Goal: Ask a question: Seek information or help from site administrators or community

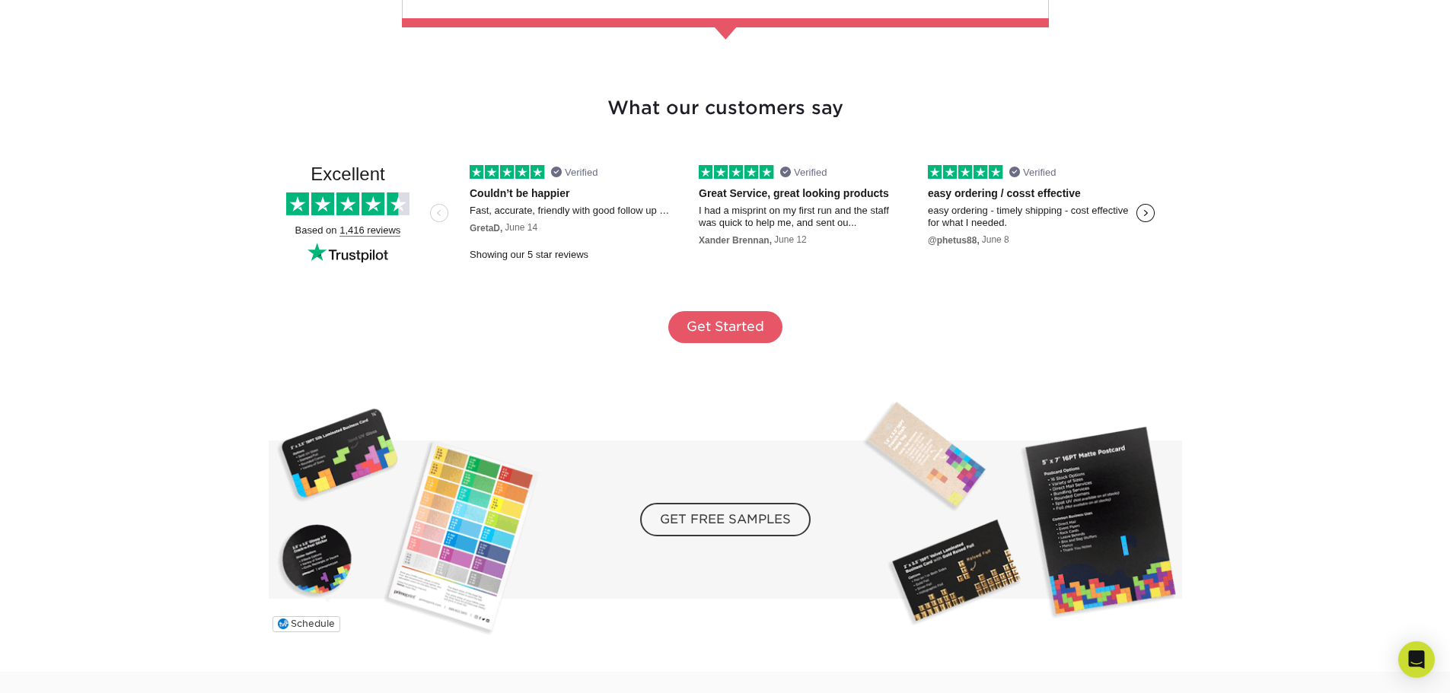
scroll to position [2512, 0]
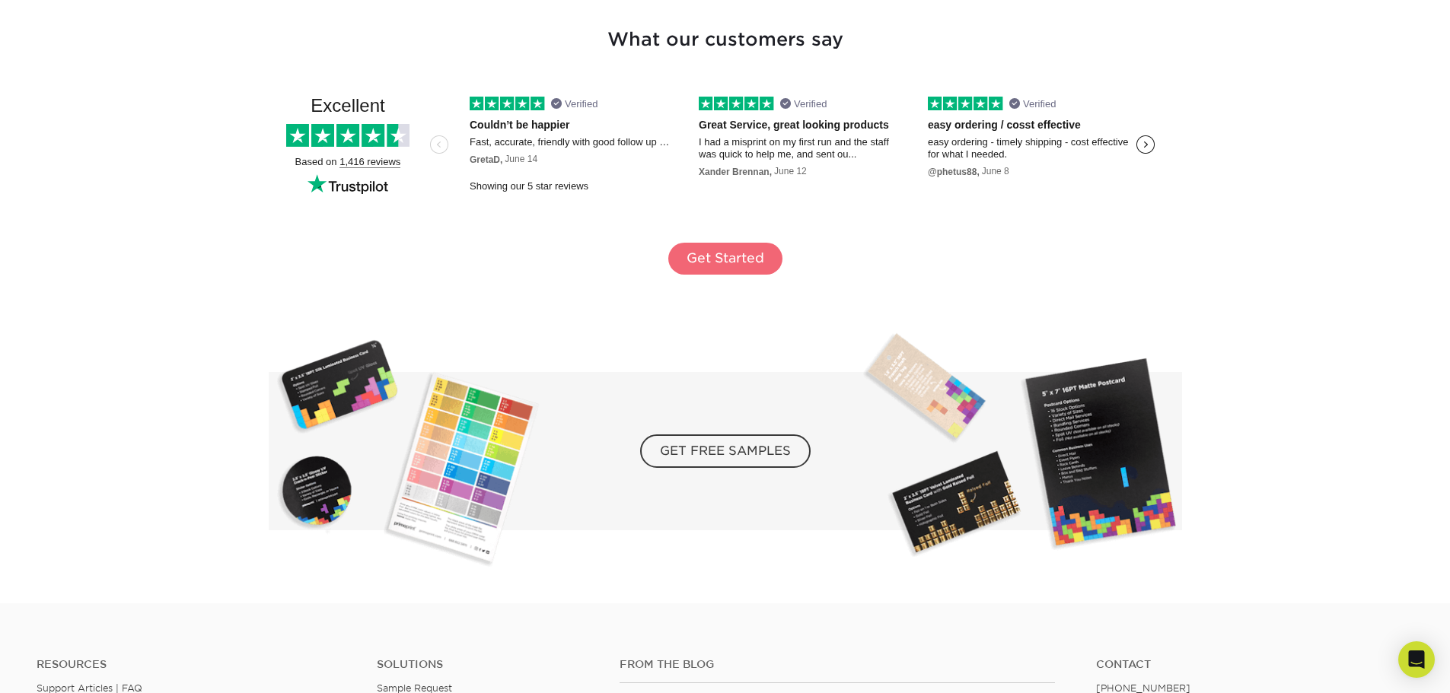
click at [741, 247] on link "Get Started" at bounding box center [725, 259] width 114 height 32
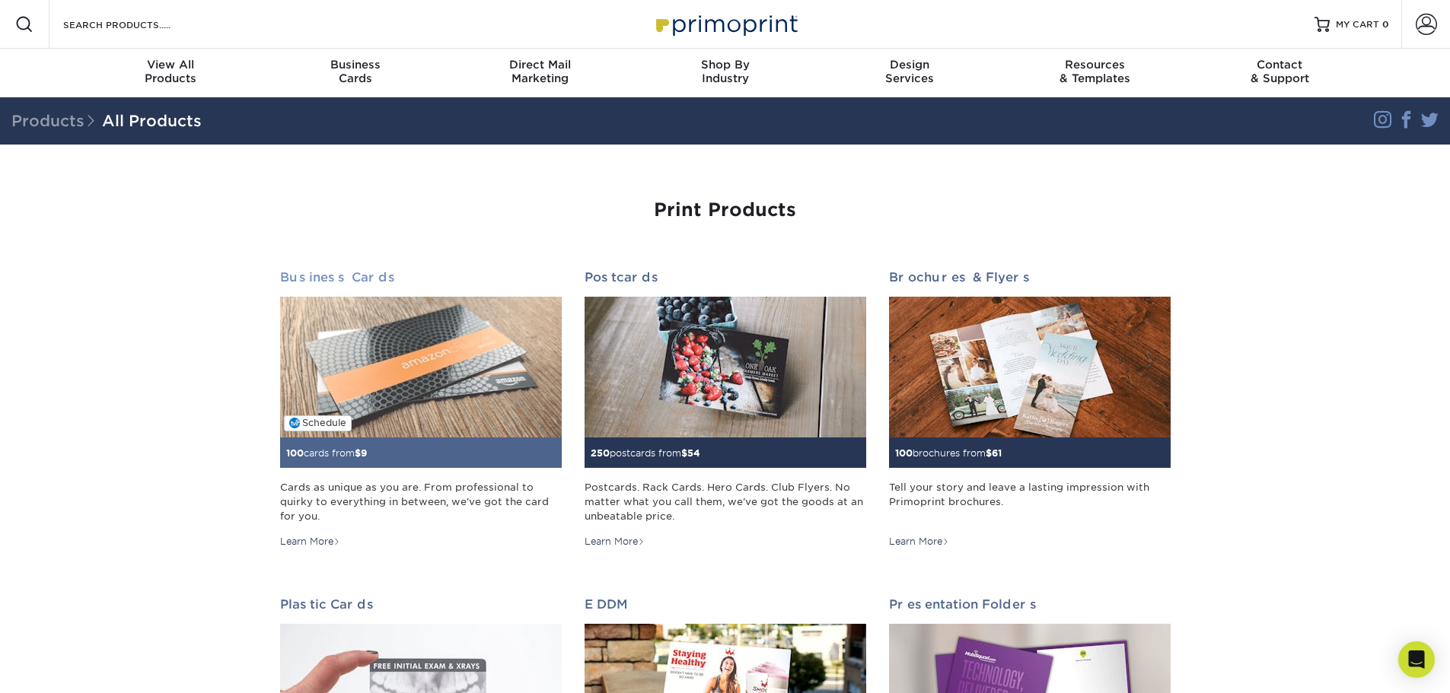
click at [435, 371] on img at bounding box center [421, 367] width 282 height 141
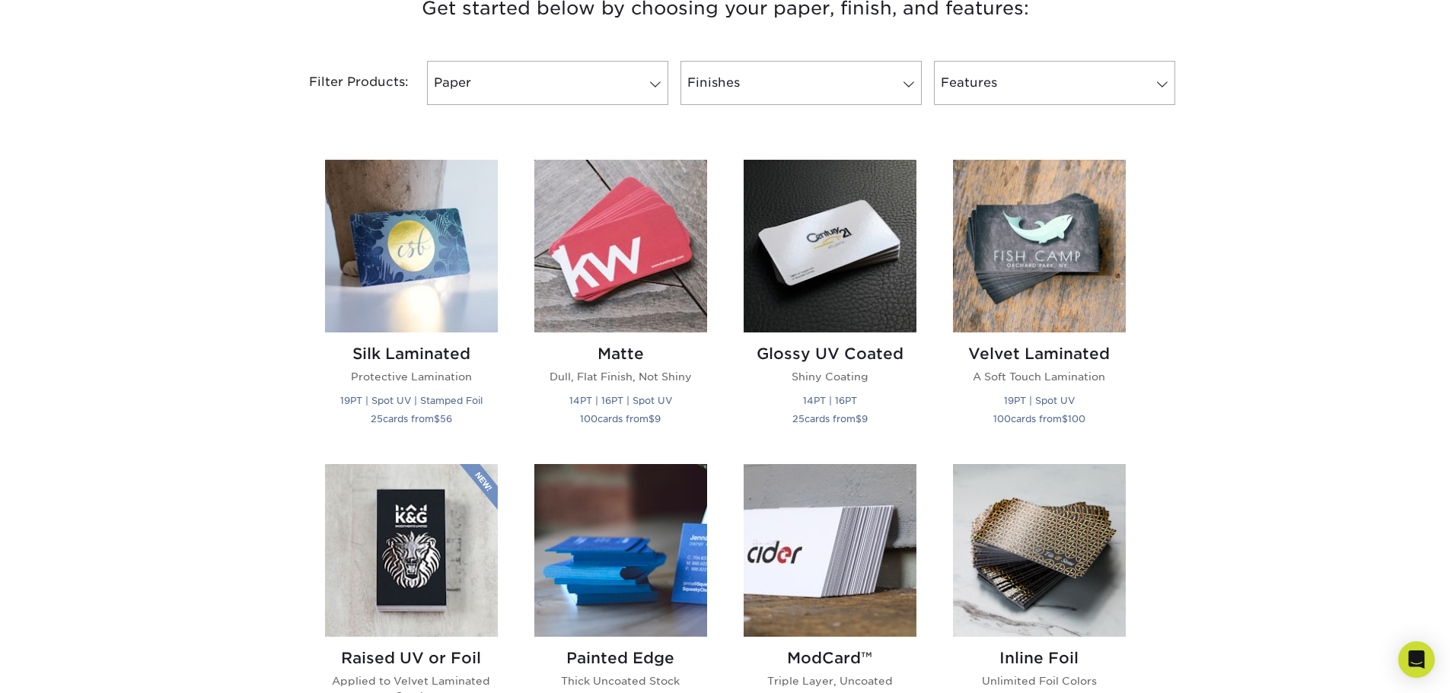
scroll to position [609, 0]
click at [1079, 87] on link "Features" at bounding box center [1054, 84] width 241 height 44
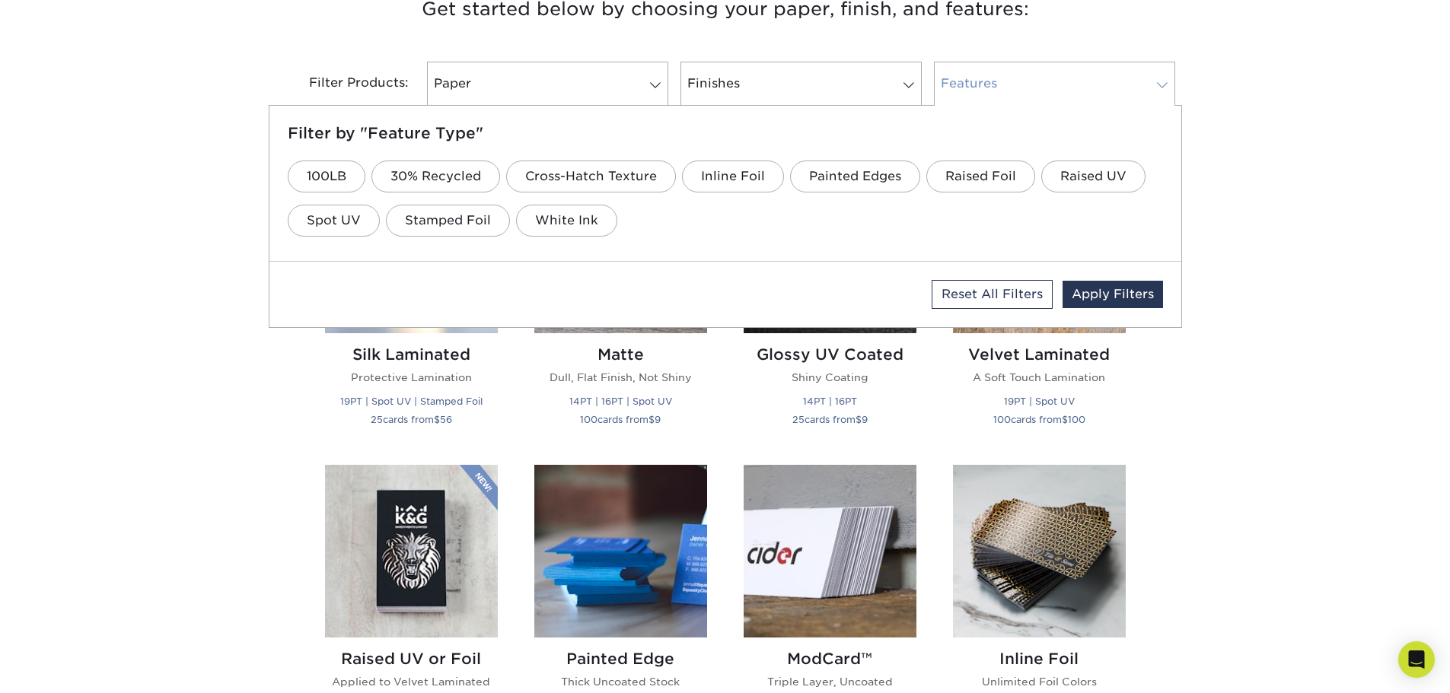
click at [1079, 87] on link "Features" at bounding box center [1054, 84] width 241 height 44
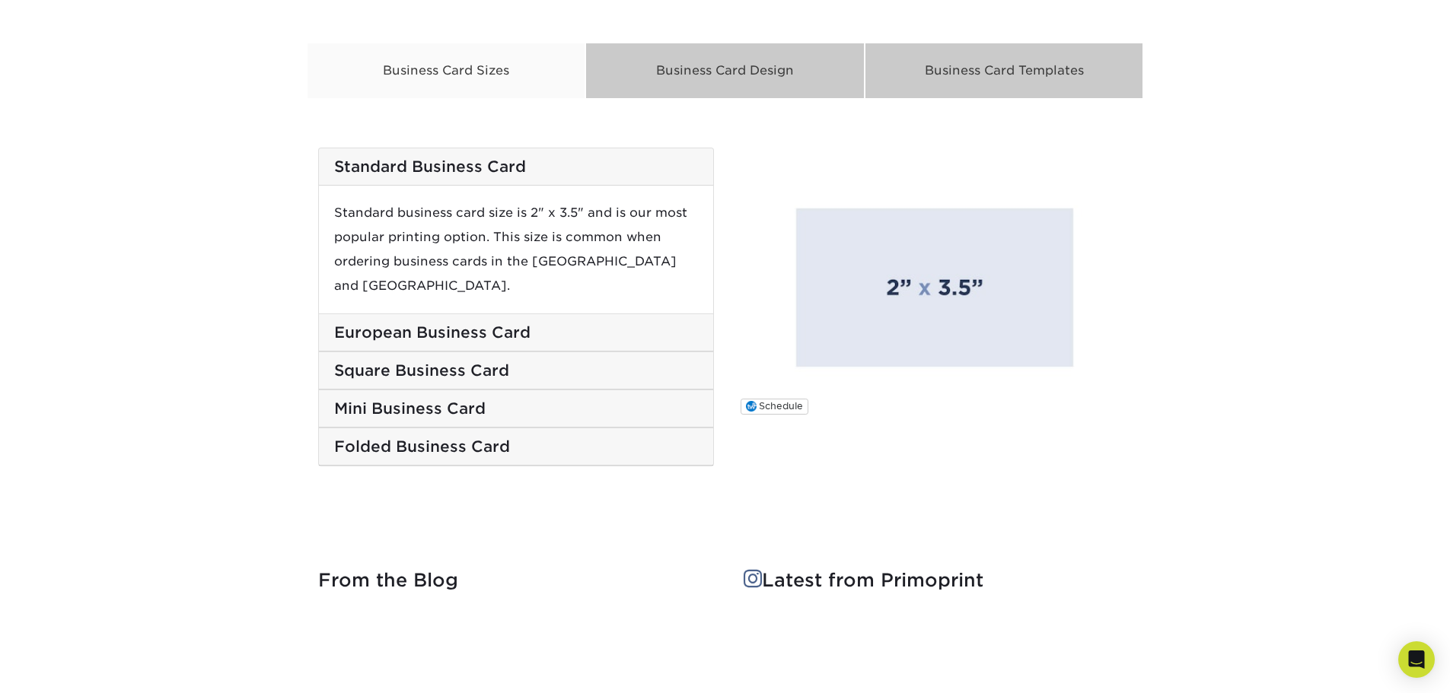
scroll to position [2512, 0]
click at [438, 323] on h5 "European Business Card" at bounding box center [516, 332] width 364 height 18
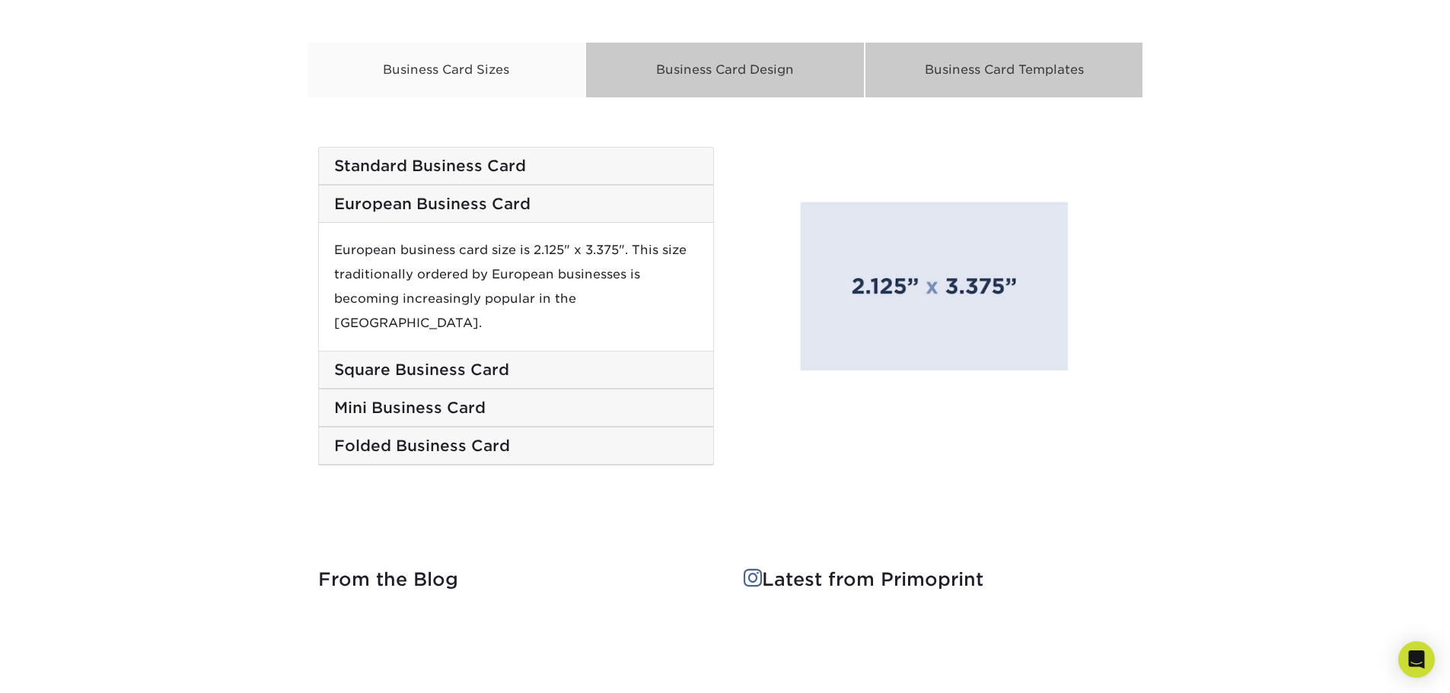
click at [451, 361] on h5 "Square Business Card" at bounding box center [516, 370] width 364 height 18
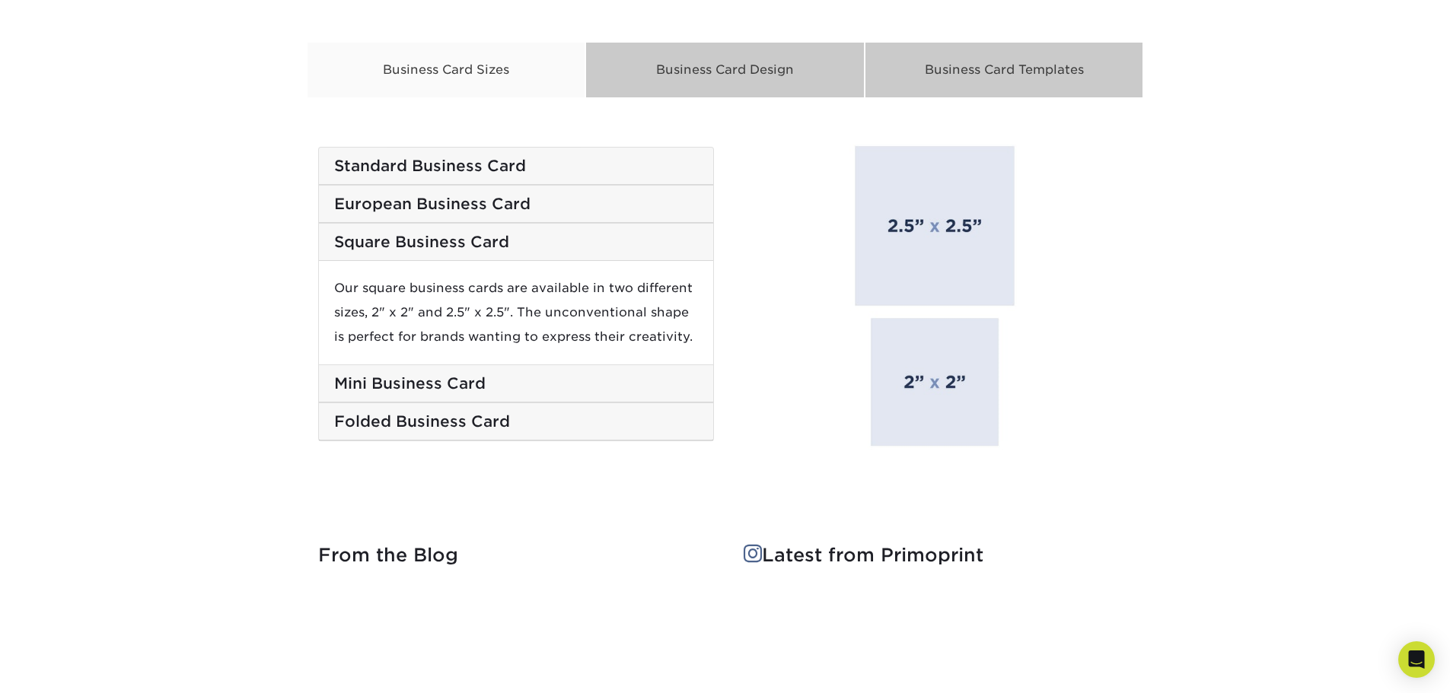
click at [387, 378] on h5 "Mini Business Card" at bounding box center [516, 383] width 364 height 18
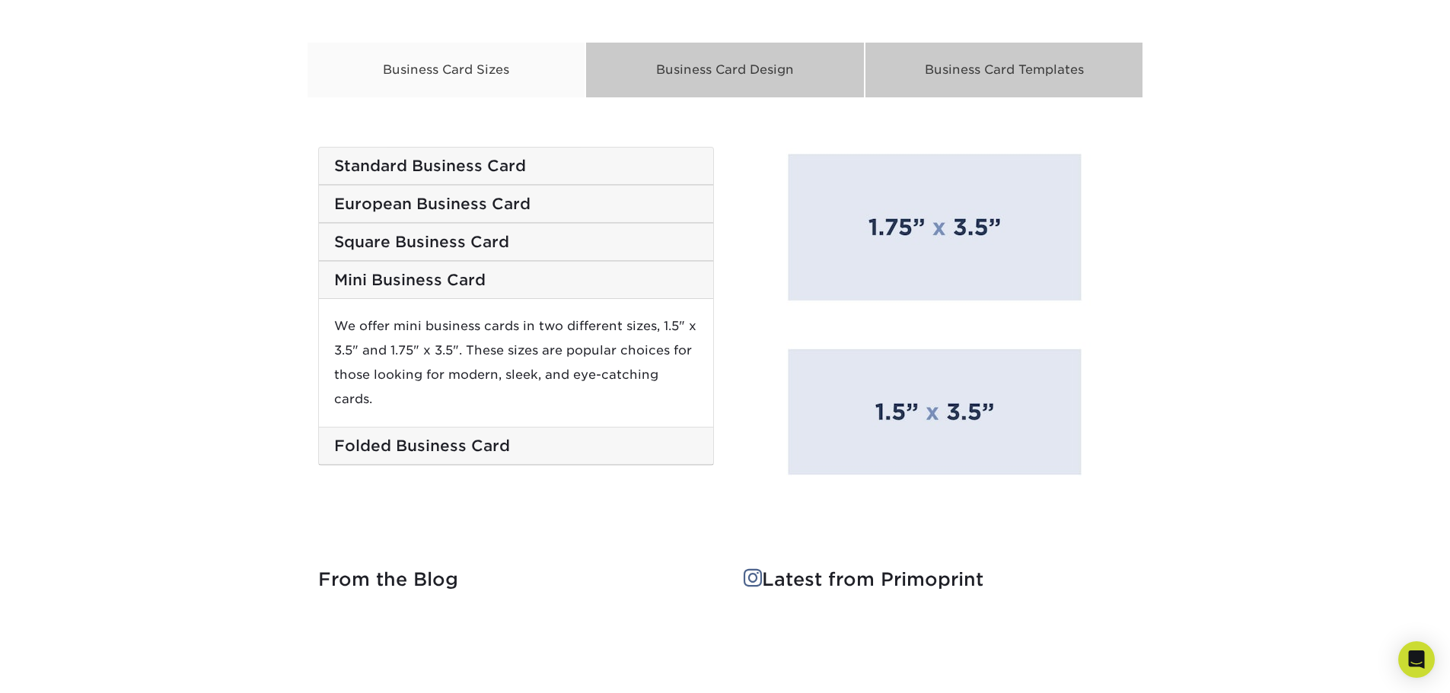
click at [421, 437] on h5 "Folded Business Card" at bounding box center [516, 446] width 364 height 18
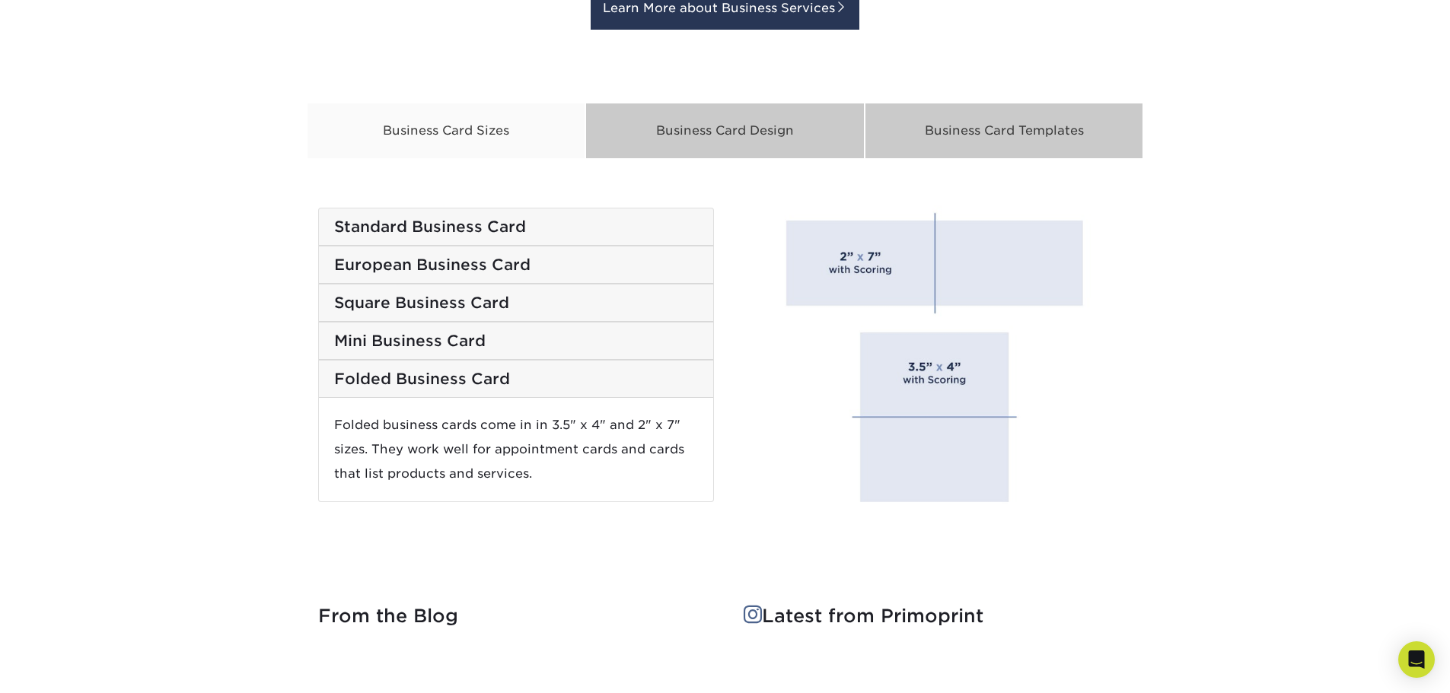
scroll to position [2436, 0]
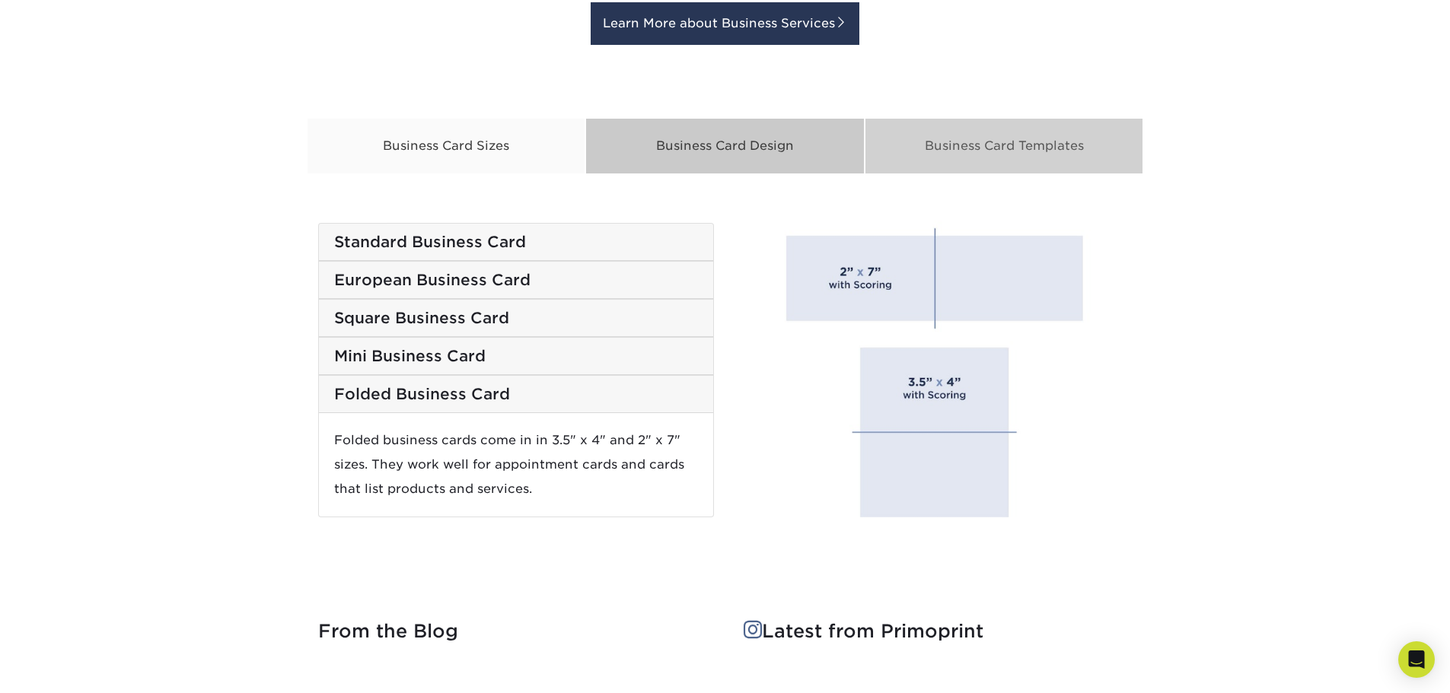
click at [963, 135] on div "Business Card Templates" at bounding box center [1004, 146] width 279 height 56
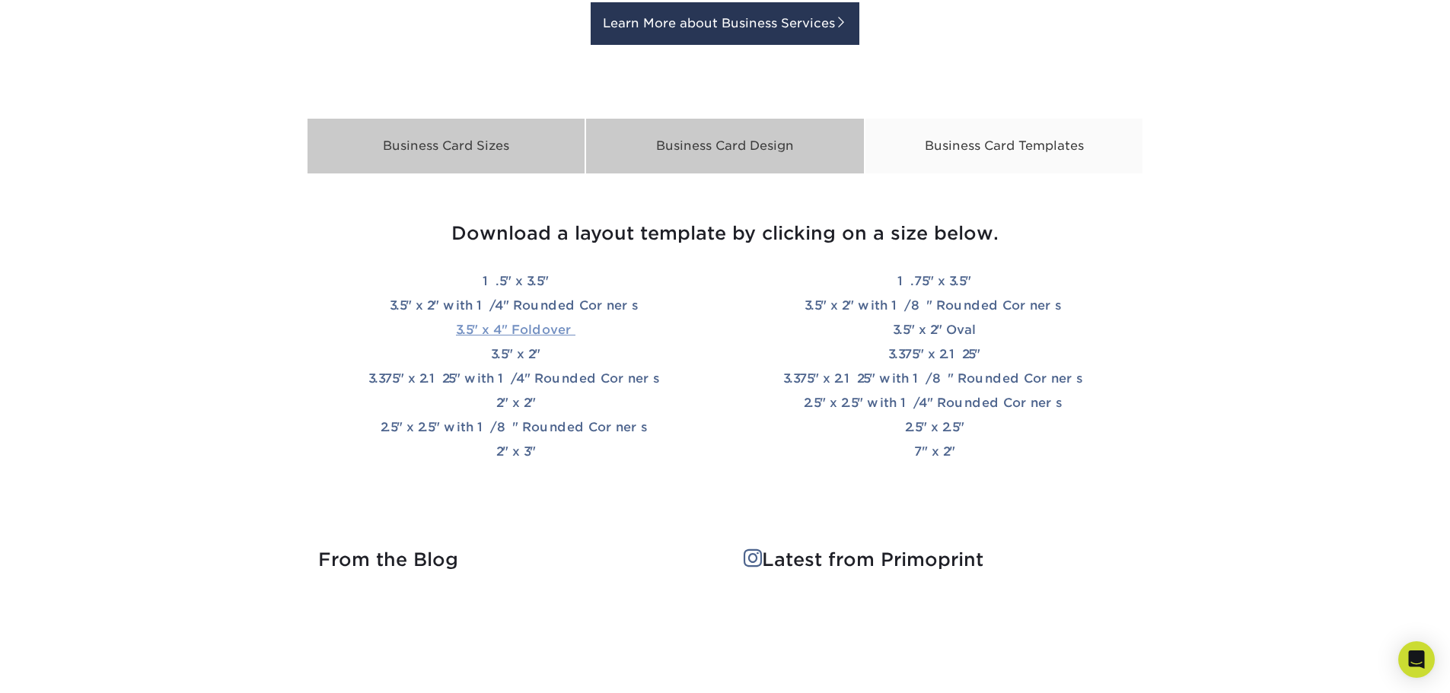
click at [506, 327] on link "3.5" x 4" Foldover" at bounding box center [515, 330] width 119 height 14
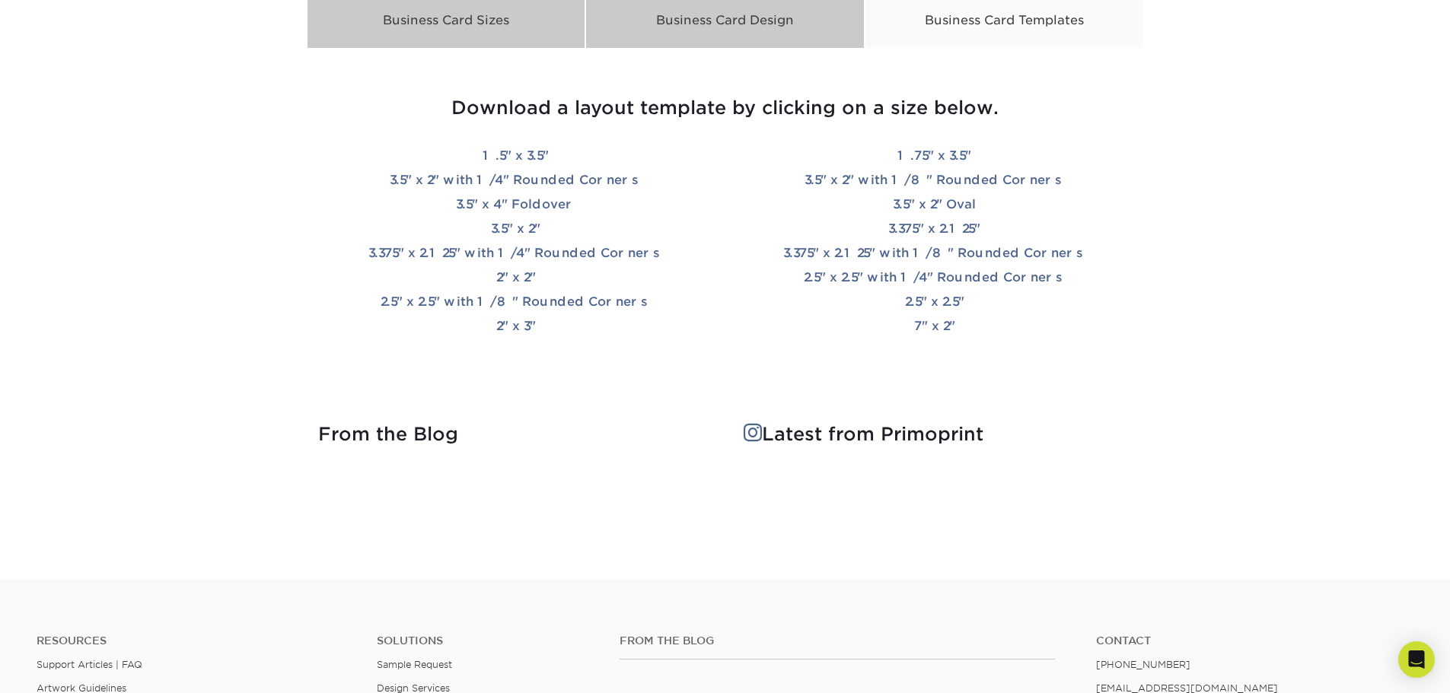
scroll to position [2588, 0]
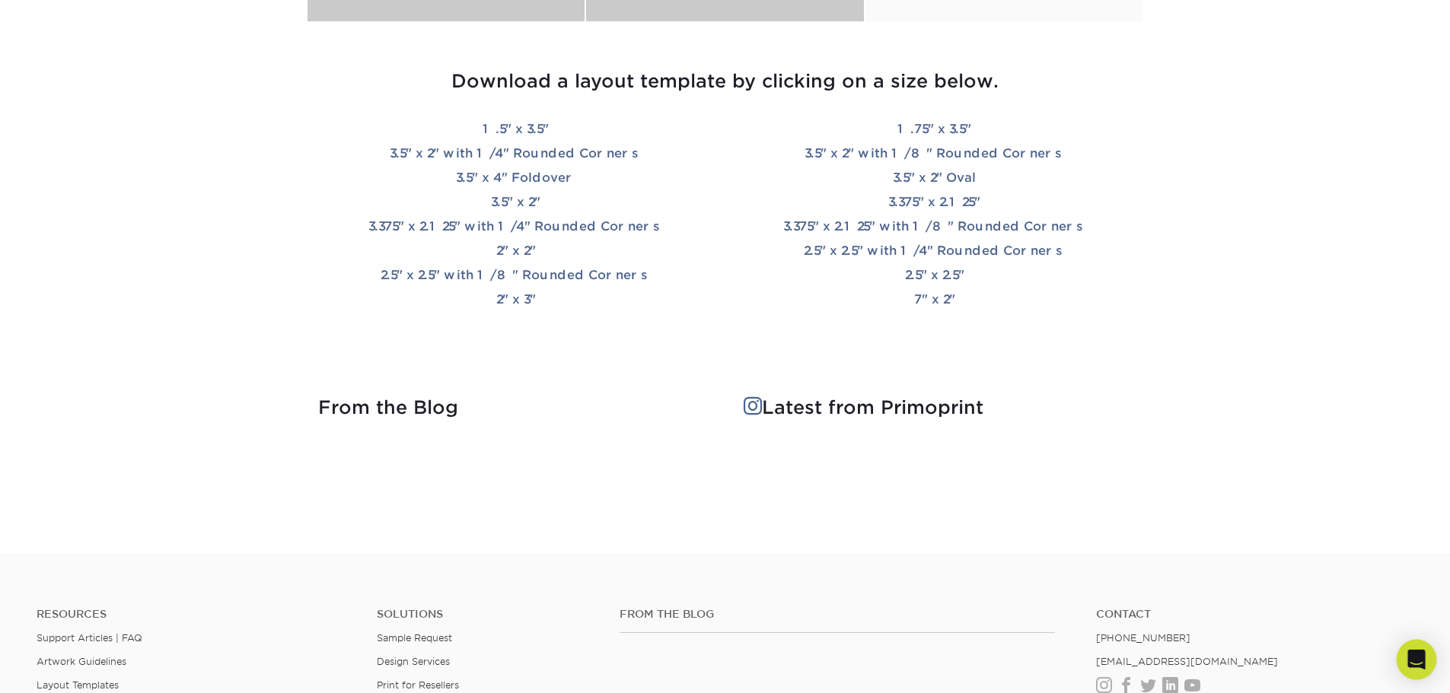
click at [1419, 648] on div "Open Intercom Messenger" at bounding box center [1417, 660] width 40 height 40
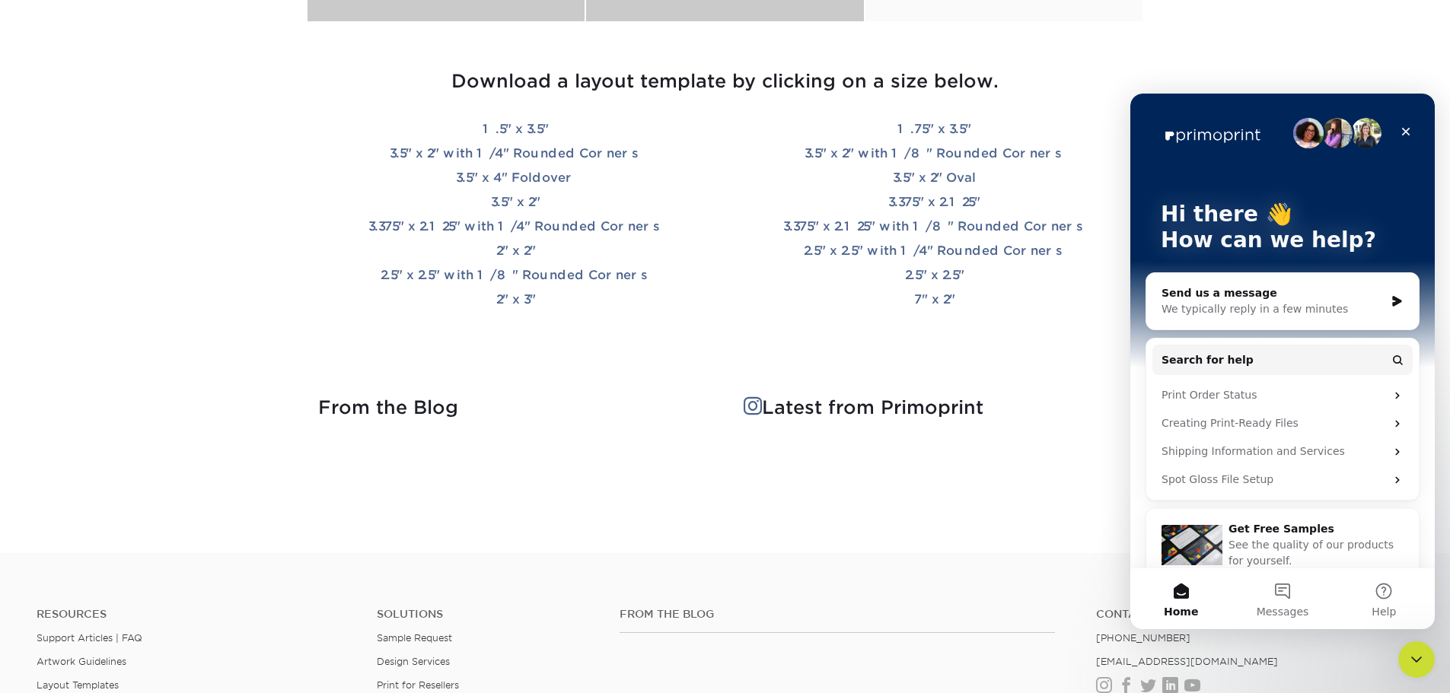
scroll to position [0, 0]
click at [1251, 319] on div "Send us a message We typically reply in a few minutes" at bounding box center [1282, 301] width 272 height 56
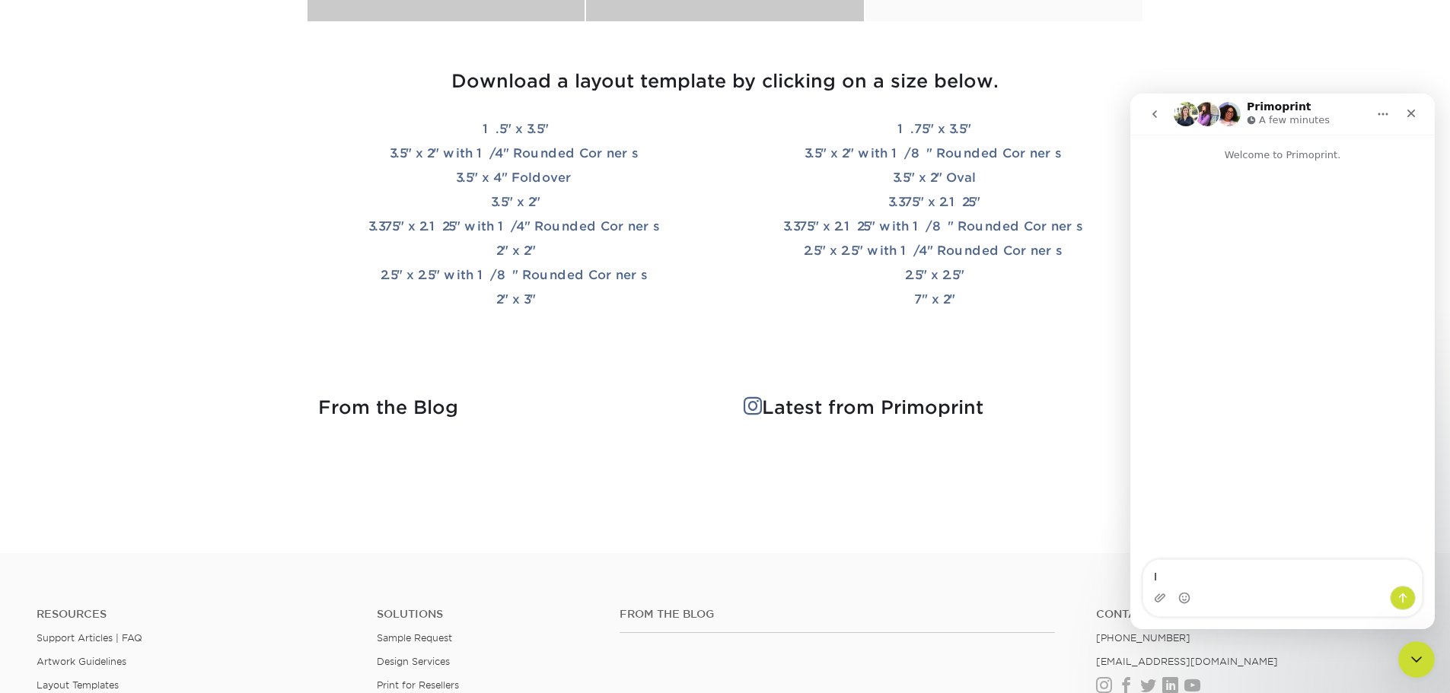
type textarea "I"
type textarea "Hi I would like a 4"H x 3.5"W double sided custom die cut business card. Do you…"
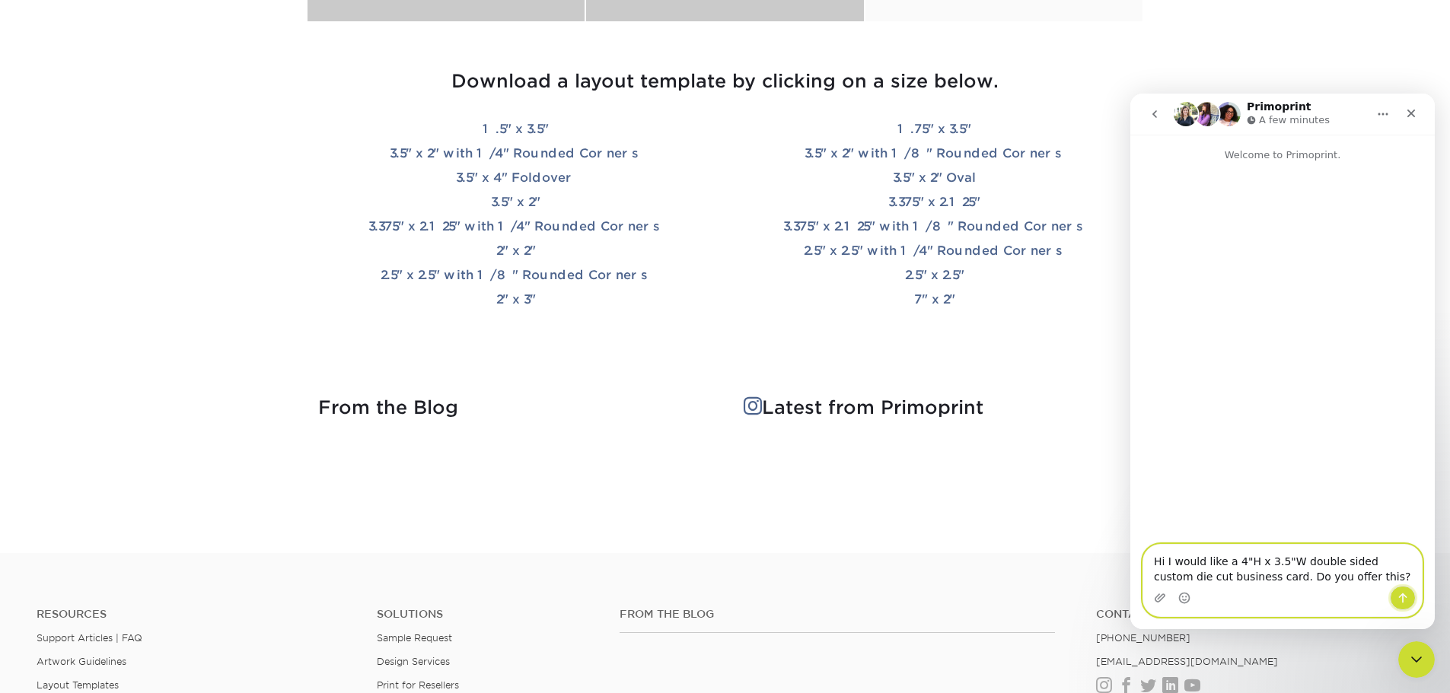
click at [1408, 594] on icon "Send a message…" at bounding box center [1403, 598] width 12 height 12
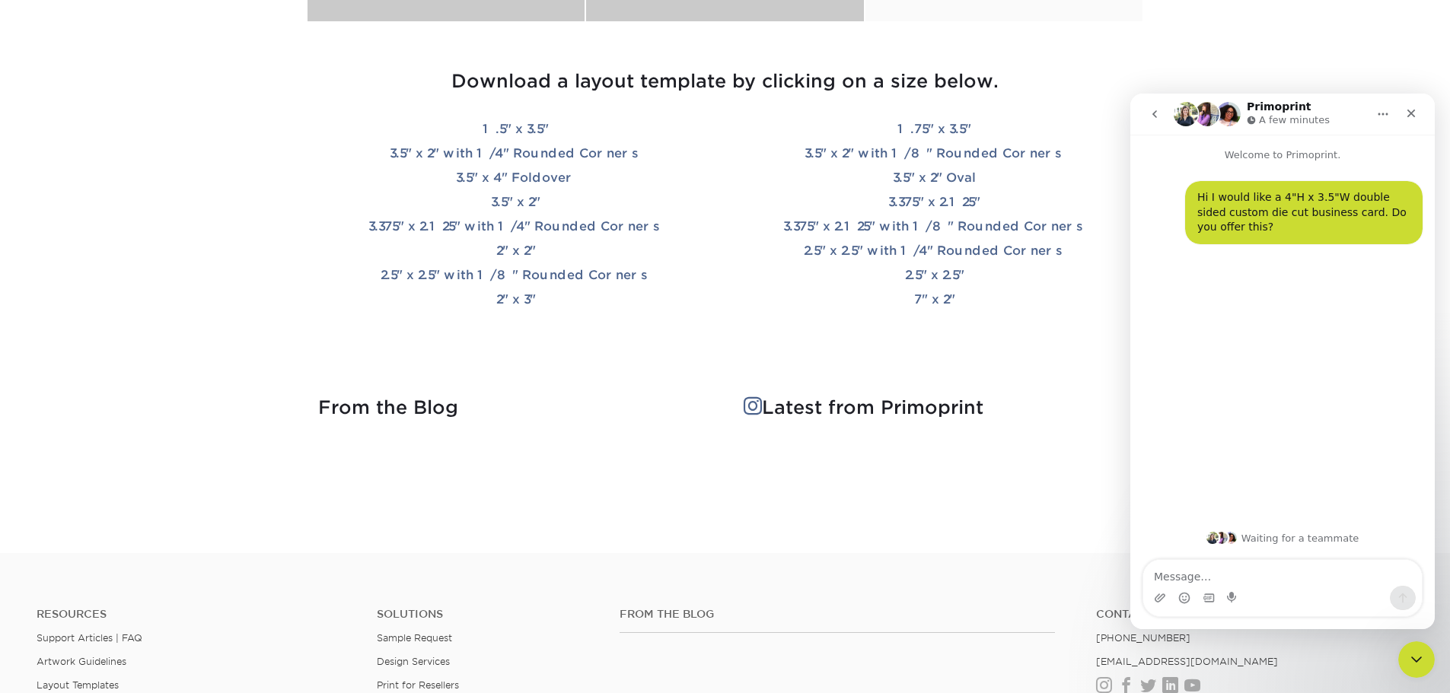
click at [1041, 358] on div "Business Card Sizes Business Card Design Business Card Templates Business Card …" at bounding box center [725, 163] width 837 height 395
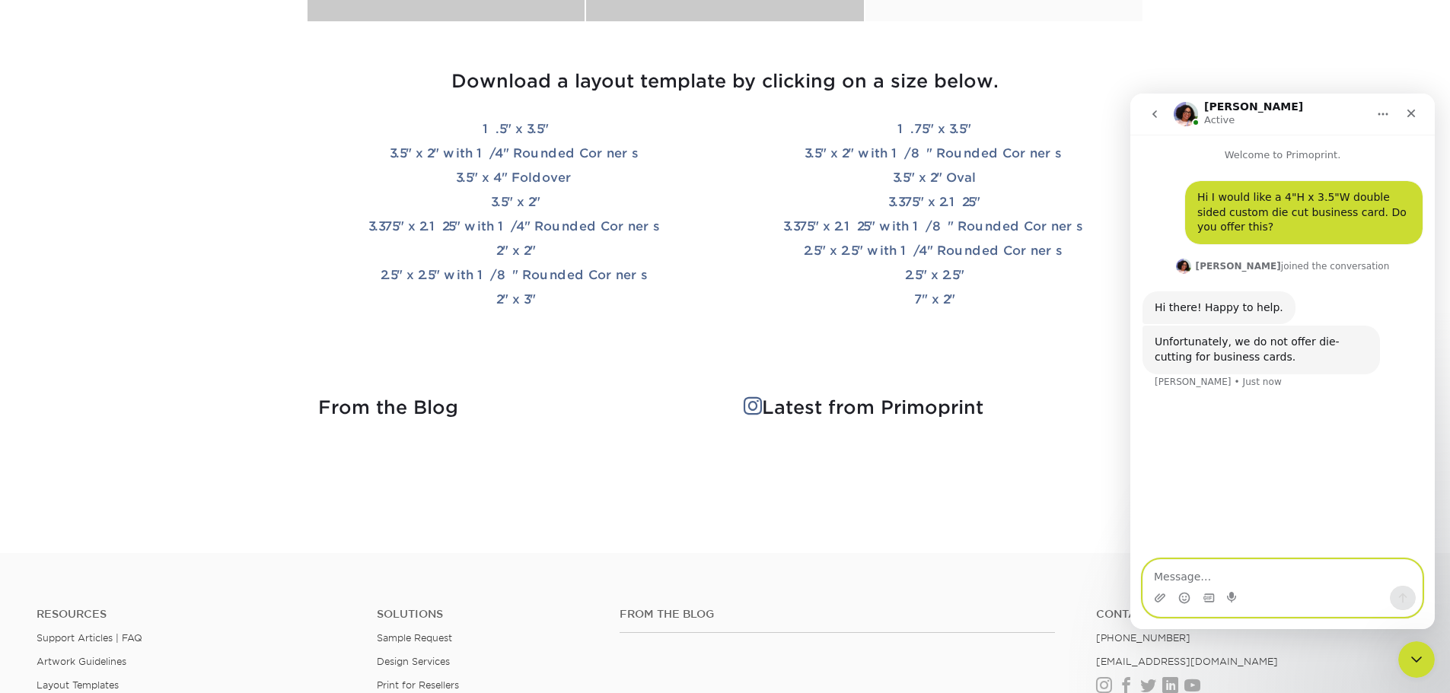
click at [1205, 574] on textarea "Message…" at bounding box center [1282, 573] width 279 height 26
type textarea "d"
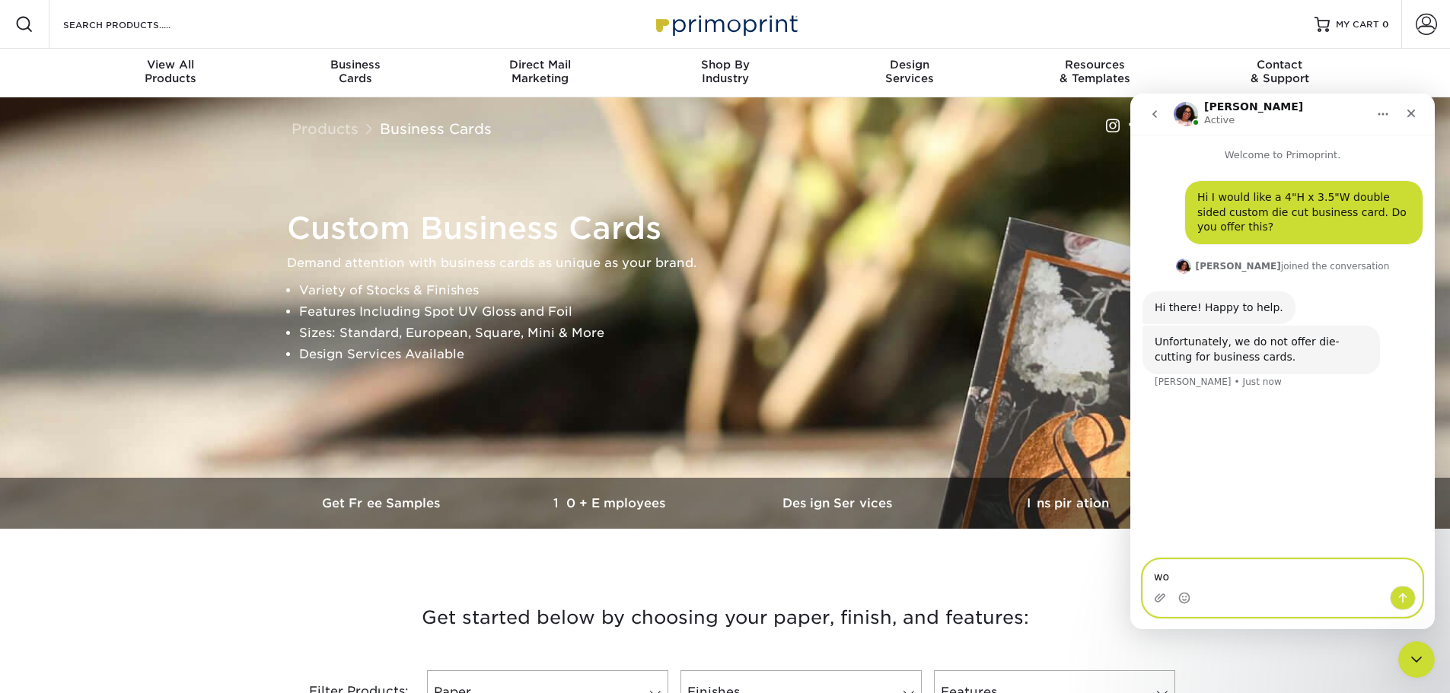
type textarea "w"
type textarea "c"
type textarea "Do you do die cut for any other item you offer?"
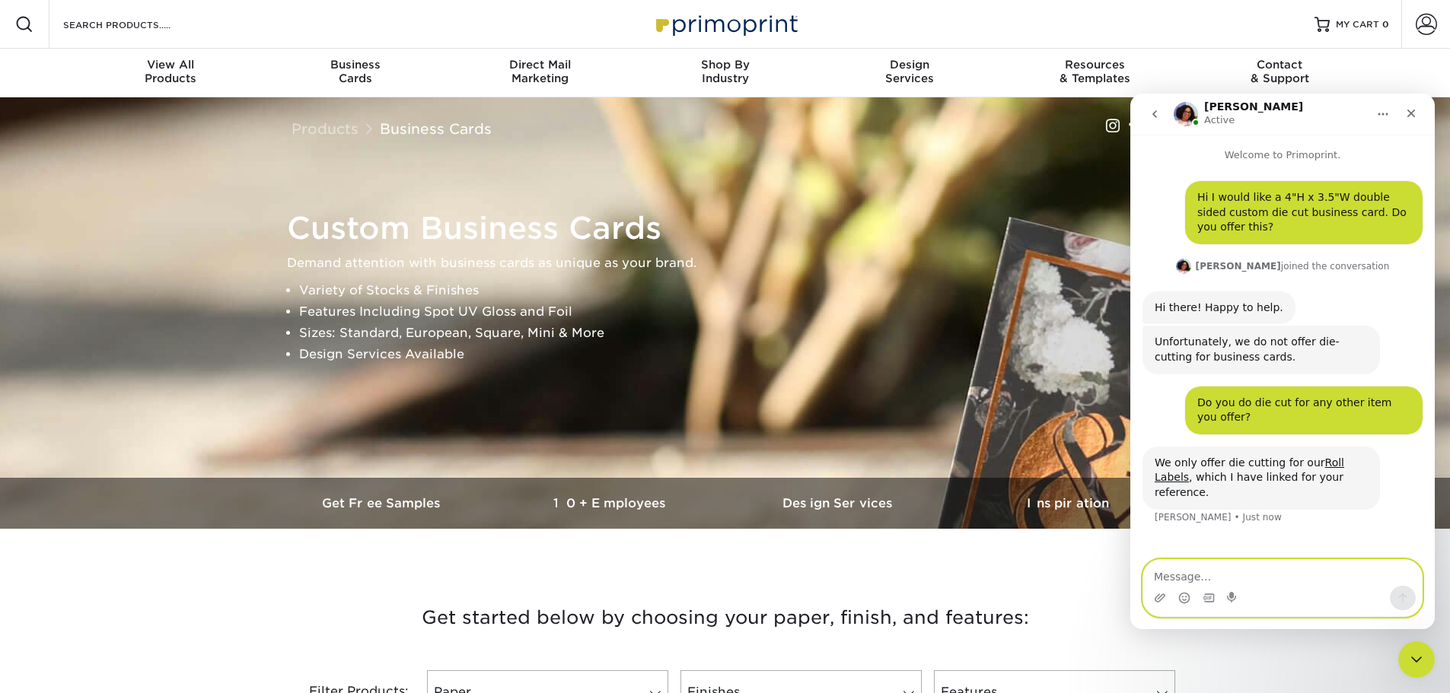
click at [1224, 577] on textarea "Message…" at bounding box center [1282, 573] width 279 height 26
type textarea "Ok thank you. I need something on card stock"
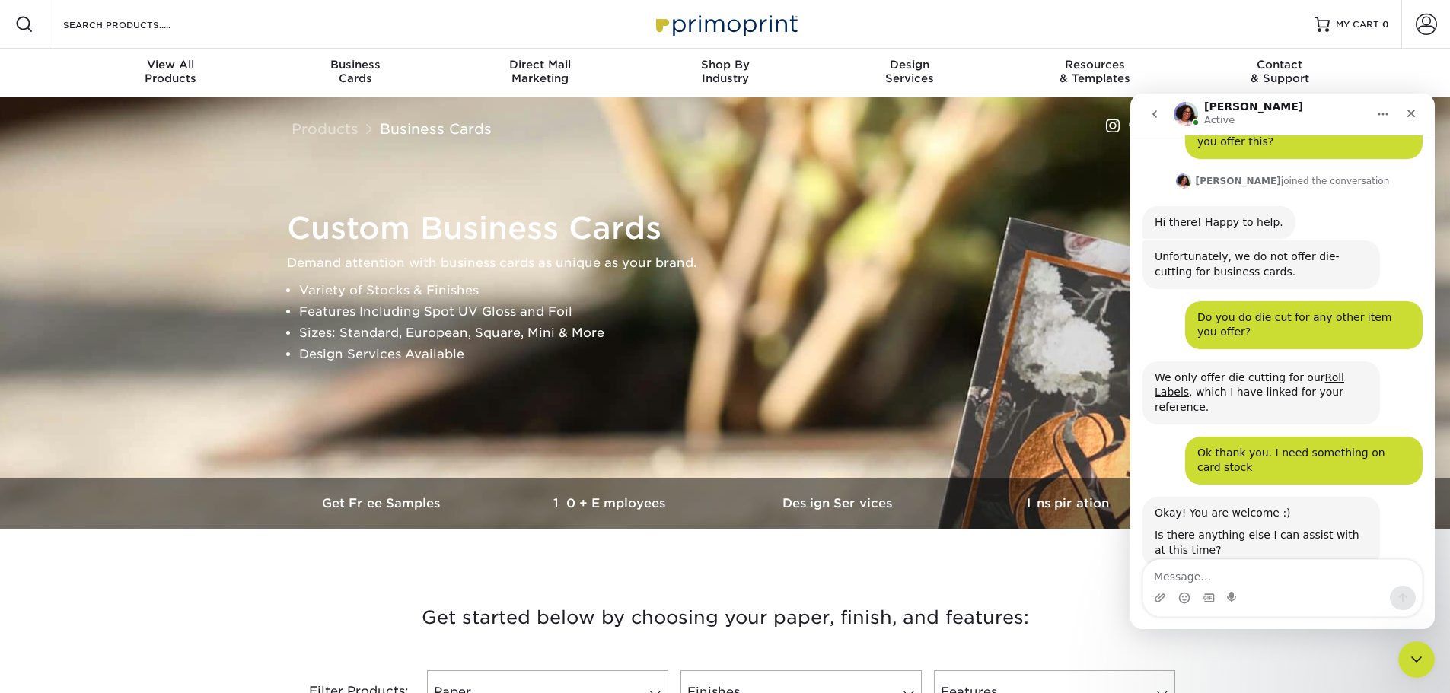
scroll to position [110, 0]
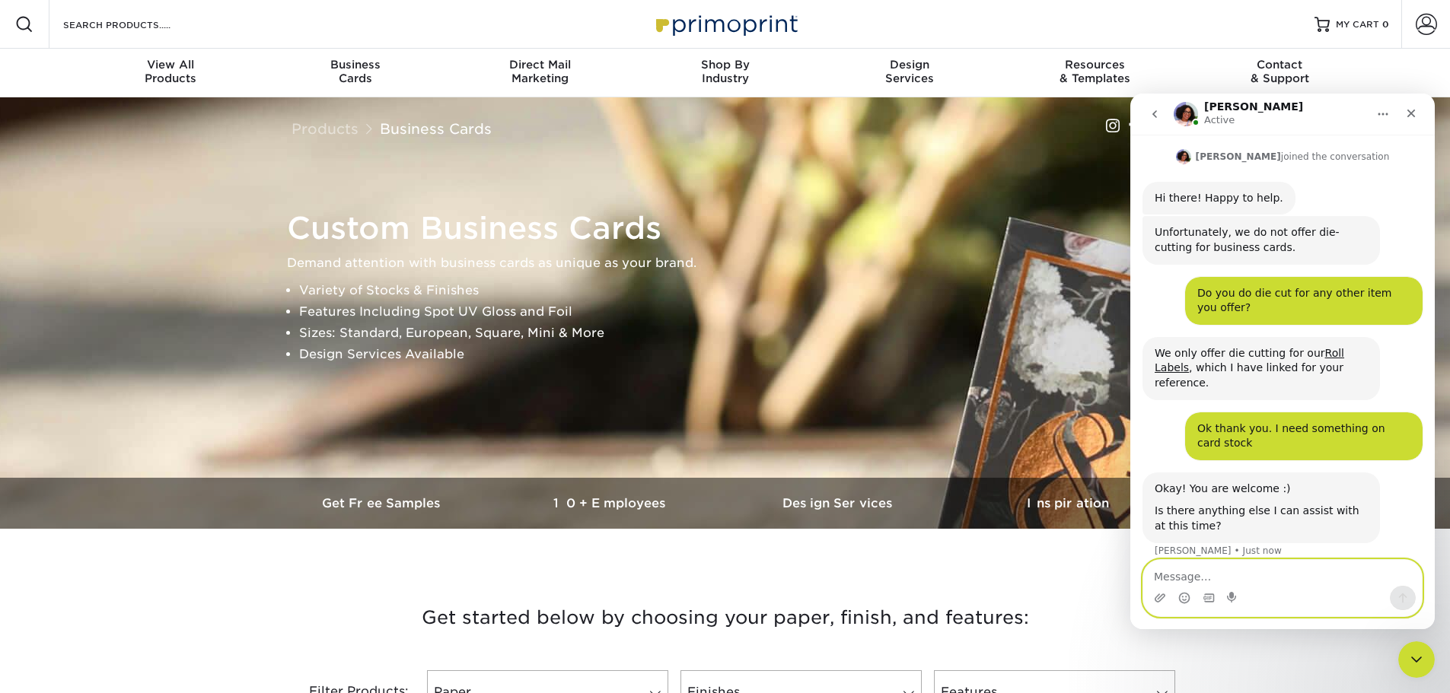
click at [1212, 580] on textarea "Message…" at bounding box center [1282, 573] width 279 height 26
type textarea "n"
type textarea "No thank you. Have a wonderful day"
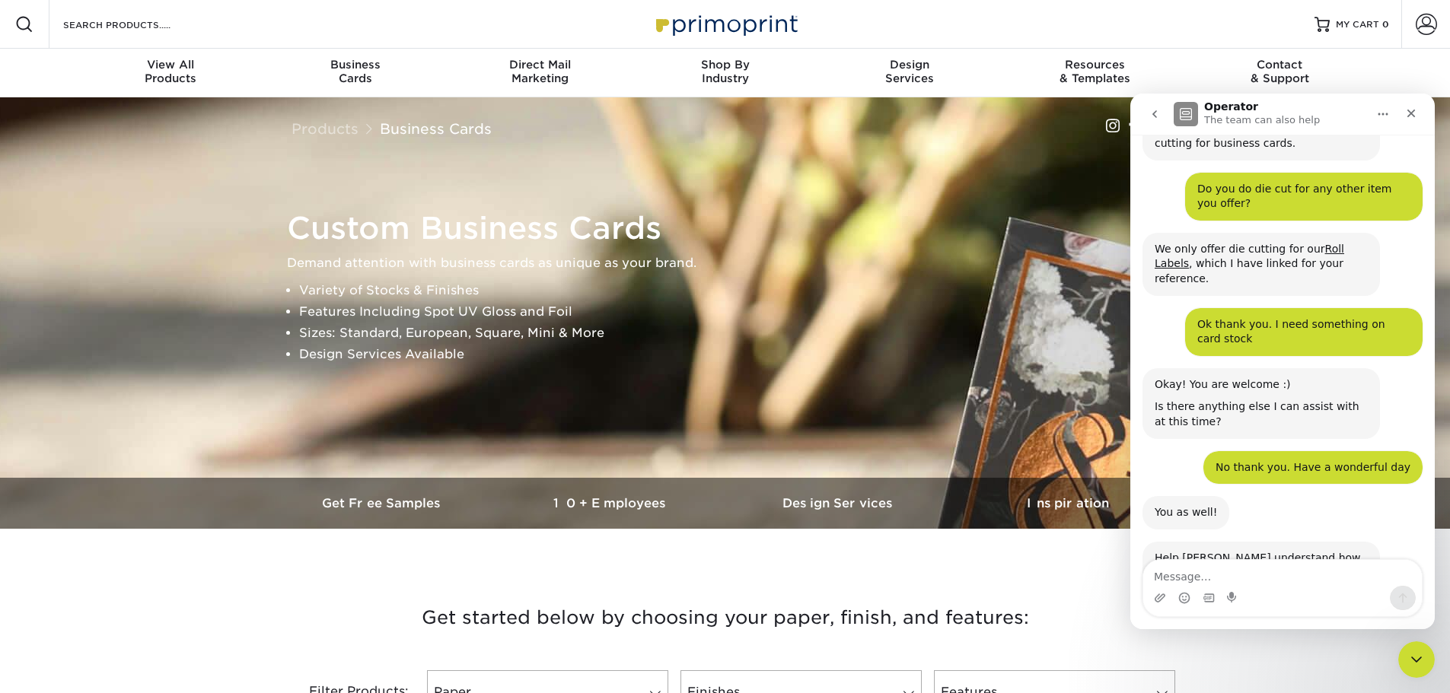
scroll to position [322, 0]
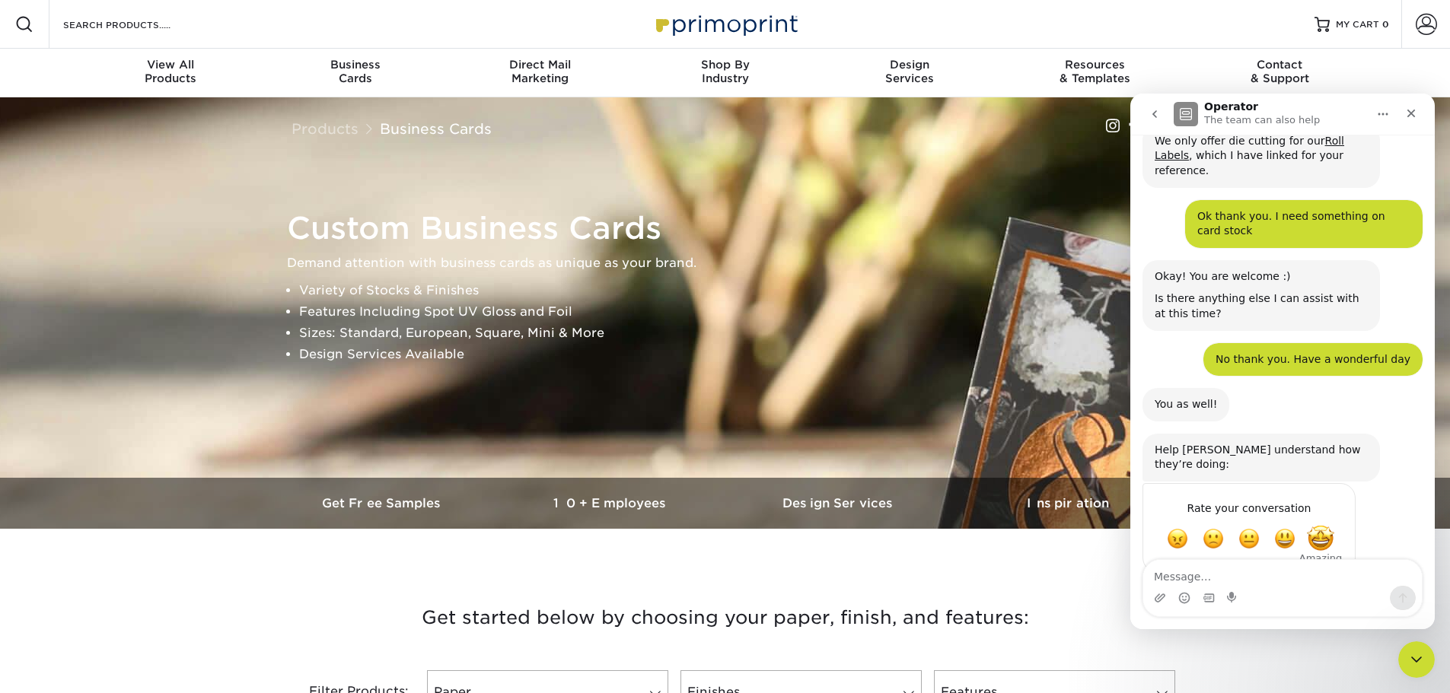
click at [1320, 525] on span "Amazing" at bounding box center [1320, 538] width 27 height 27
